Goal: Transaction & Acquisition: Purchase product/service

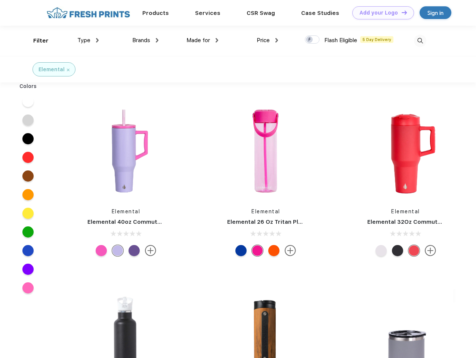
scroll to position [0, 0]
click at [380, 13] on link "Add your Logo Design Tool" at bounding box center [383, 12] width 62 height 13
click at [0, 0] on div "Design Tool" at bounding box center [0, 0] width 0 height 0
click at [401, 12] on link "Add your Logo Design Tool" at bounding box center [383, 12] width 62 height 13
click at [36, 41] on div "Filter" at bounding box center [40, 41] width 15 height 9
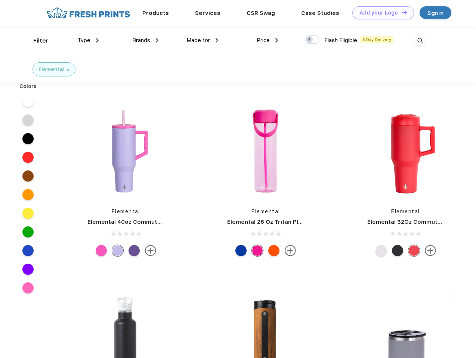
click at [88, 40] on span "Type" at bounding box center [83, 40] width 13 height 7
click at [145, 40] on span "Brands" at bounding box center [141, 40] width 18 height 7
click at [202, 40] on span "Made for" at bounding box center [198, 40] width 24 height 7
click at [267, 40] on span "Price" at bounding box center [262, 40] width 13 height 7
click at [312, 40] on div at bounding box center [312, 39] width 15 height 8
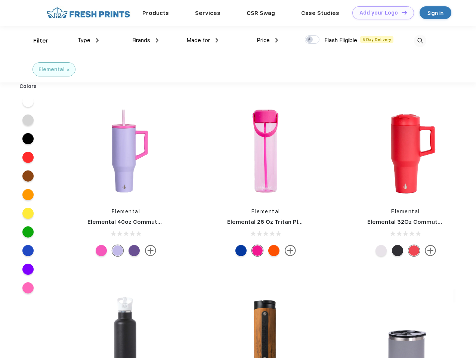
click at [309, 40] on input "checkbox" at bounding box center [307, 37] width 5 height 5
click at [420, 41] on img at bounding box center [420, 41] width 12 height 12
